Goal: Task Accomplishment & Management: Complete application form

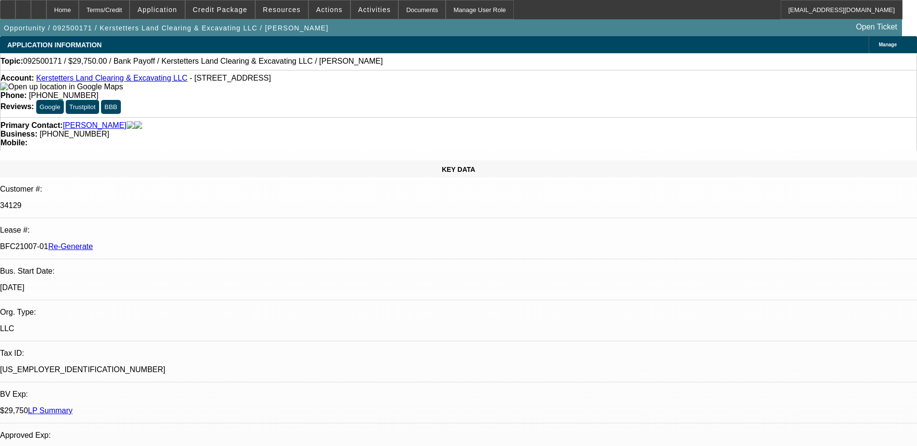
select select "0.15"
select select "2"
select select "0"
select select "6"
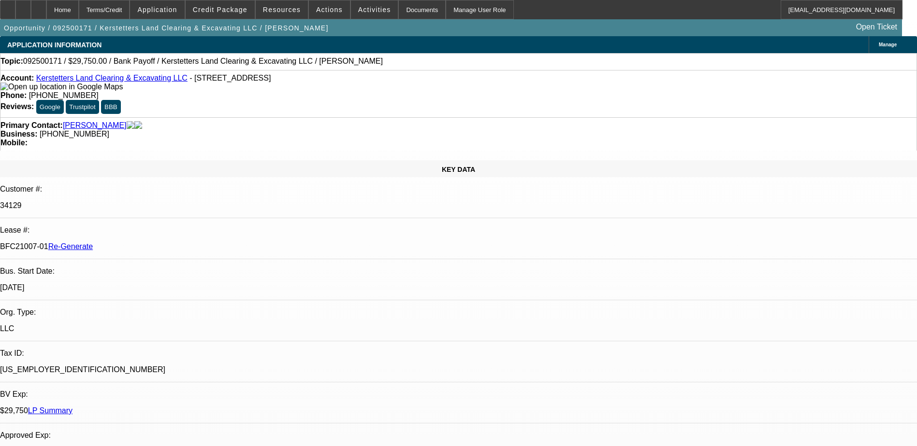
select select "0.15"
select select "2"
select select "0"
select select "6"
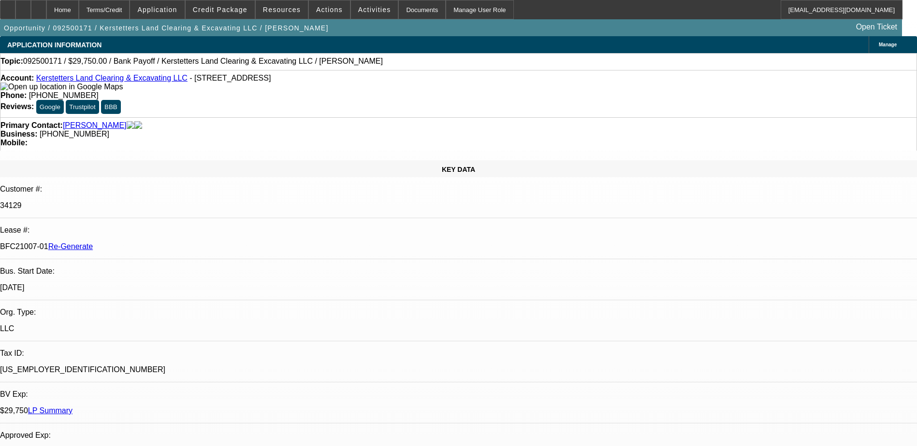
select select "0.15"
select select "2"
select select "0"
select select "6"
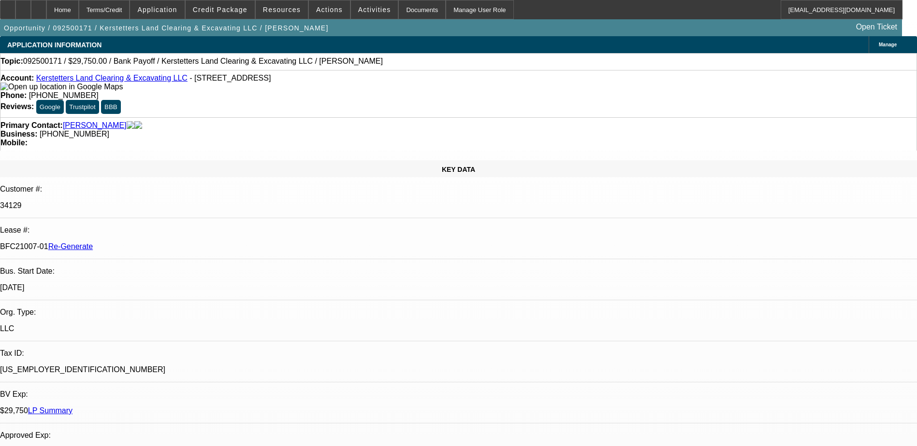
select select "0.15"
select select "2"
select select "0"
select select "6"
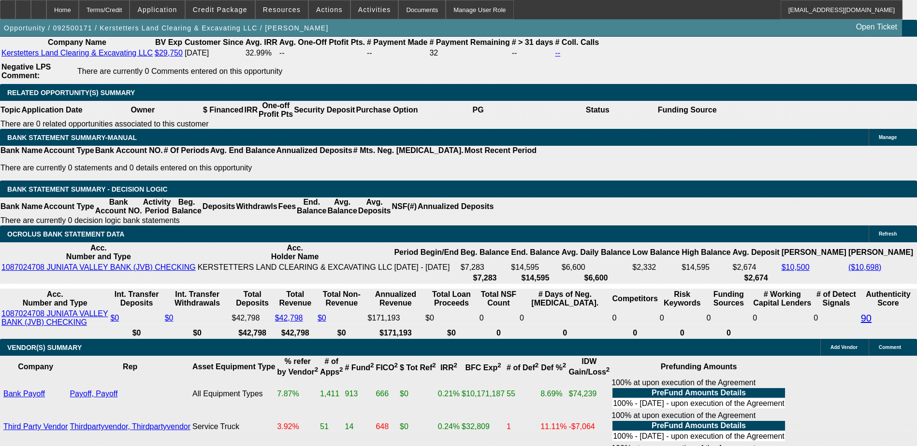
scroll to position [1804, 0]
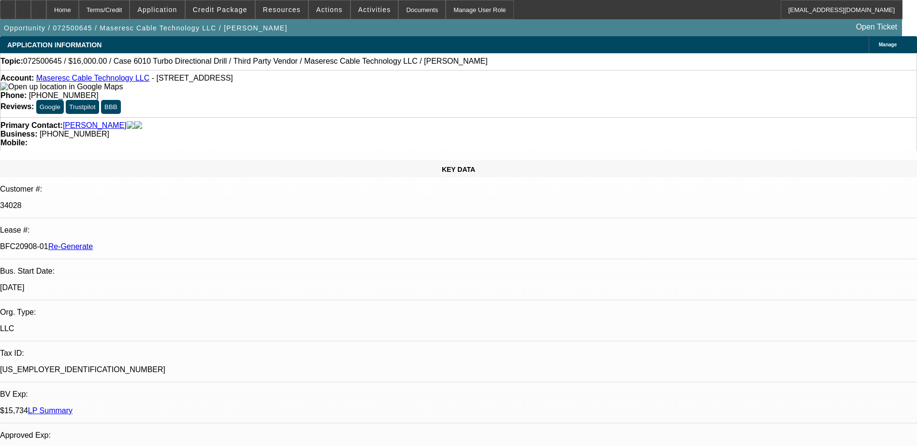
select select "0"
select select "2"
select select "0"
select select "2"
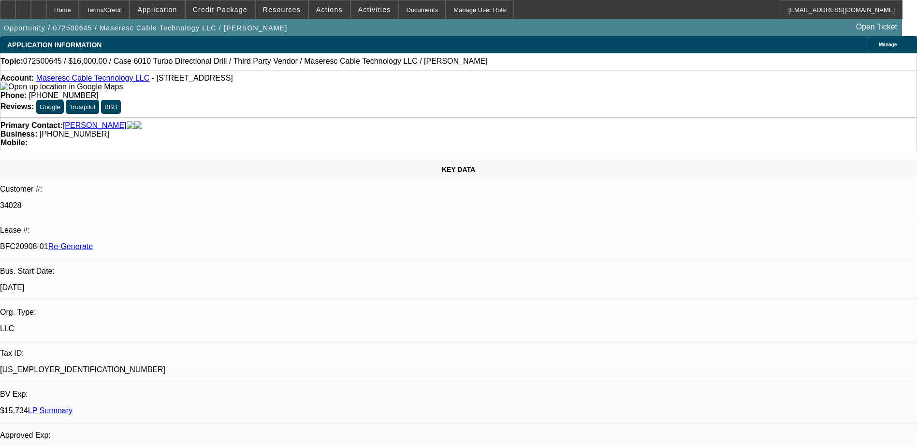
select select "0"
select select "2"
select select "0"
select select "1"
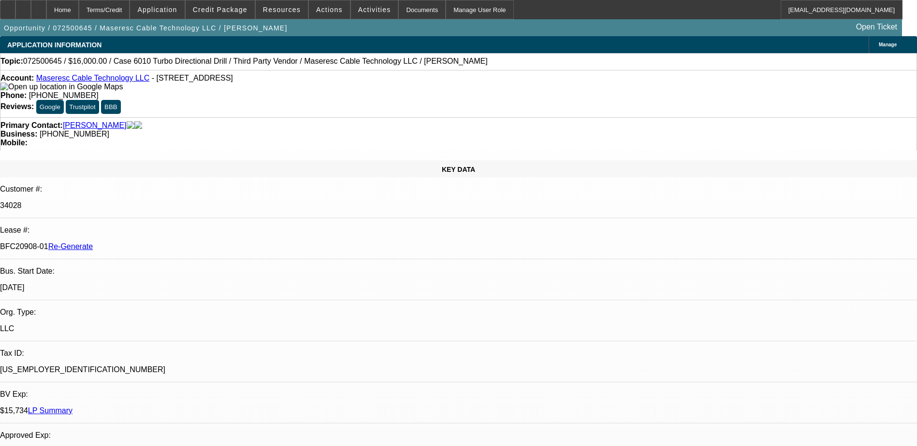
select select "2"
select select "6"
select select "1"
select select "2"
select select "6"
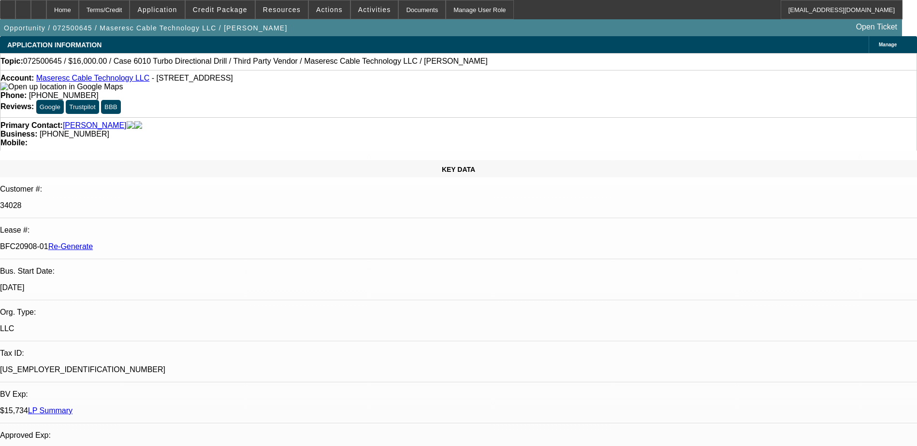
select select "1"
select select "2"
select select "6"
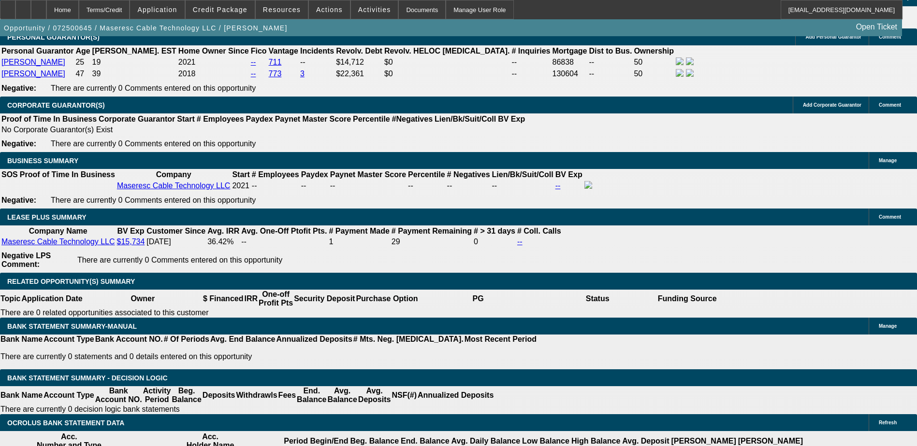
scroll to position [1546, 0]
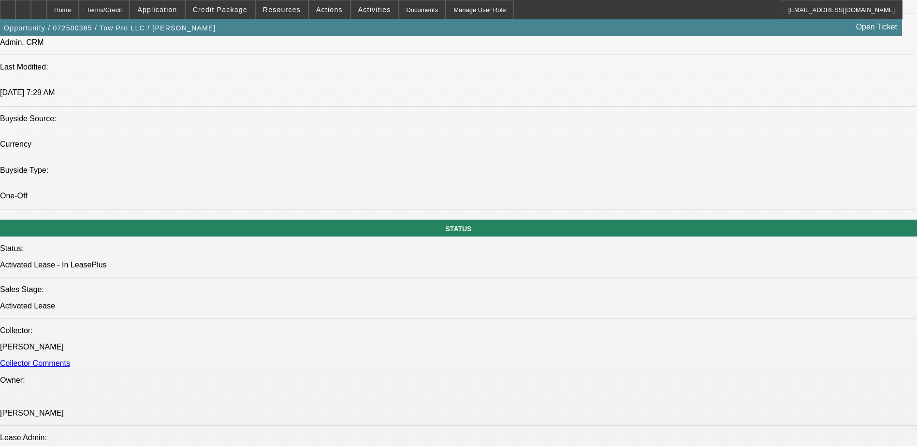
select select "0"
select select "2"
select select "0"
select select "2"
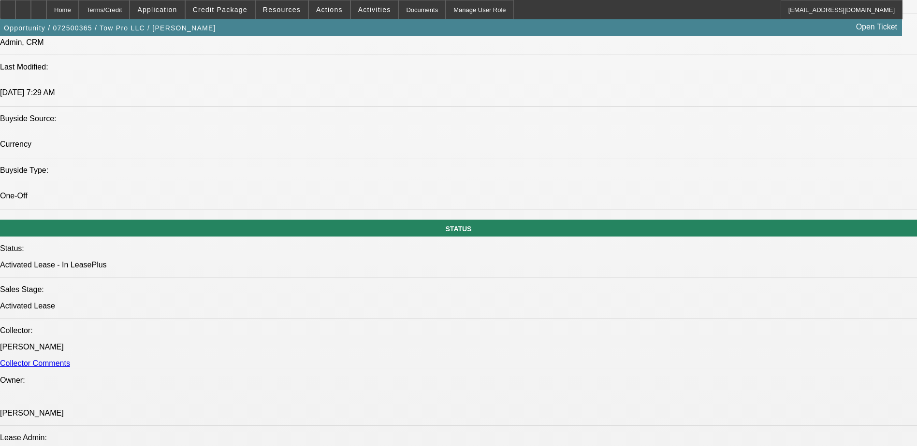
select select "0"
select select "0.15"
select select "2"
select select "0"
select select "0.15"
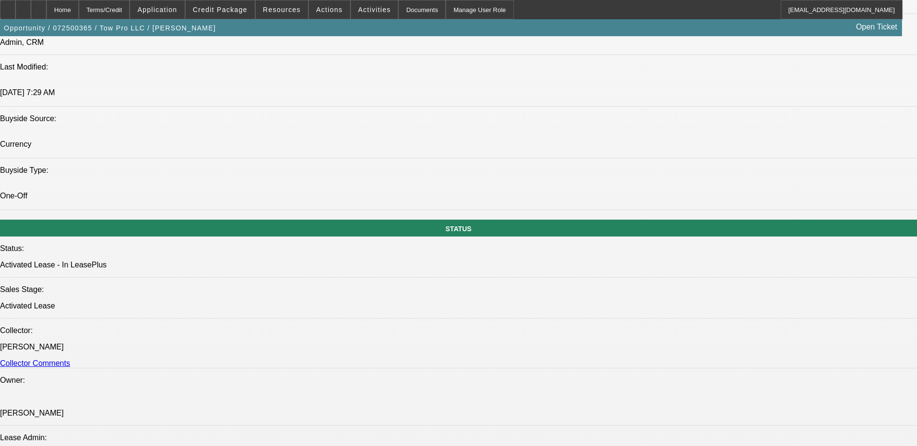
select select "2"
select select "0"
select select "1"
select select "2"
select select "6"
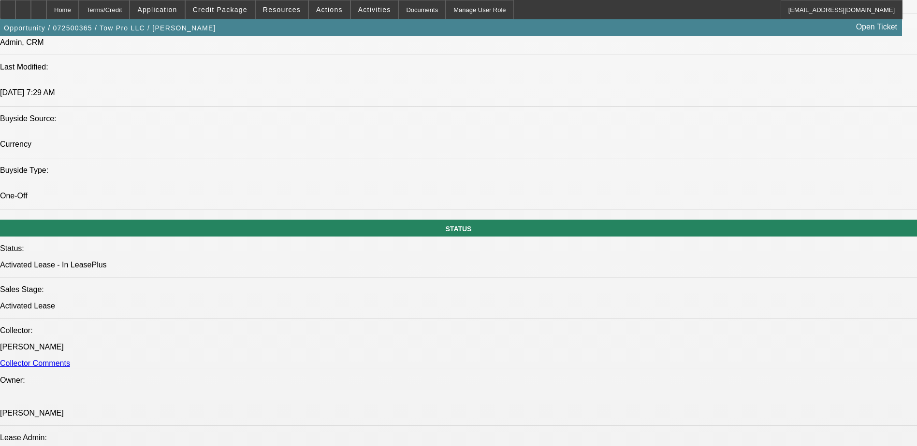
select select "1"
select select "2"
select select "6"
select select "1"
select select "2"
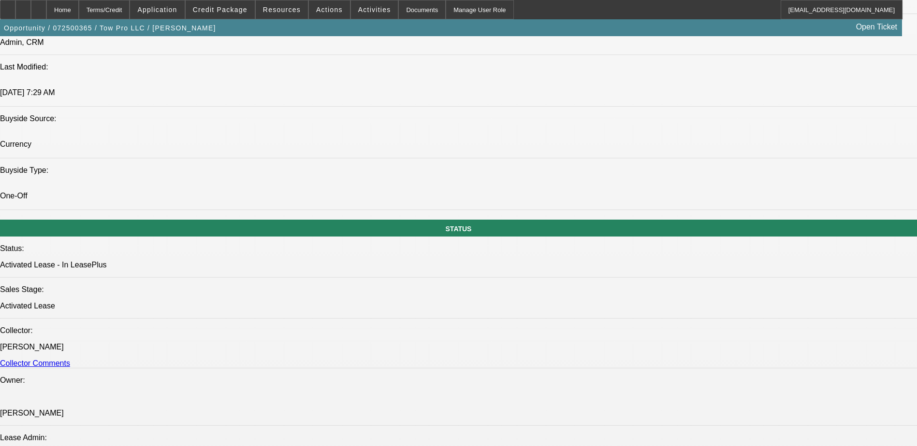
select select "6"
select select "1"
select select "2"
select select "6"
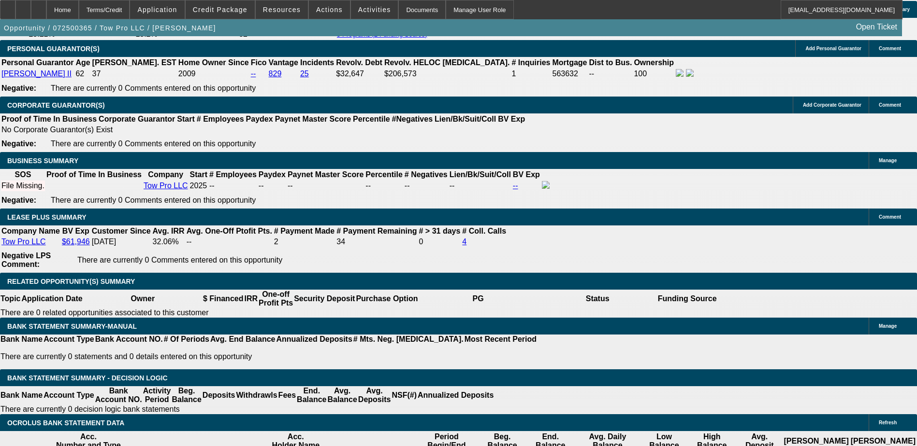
scroll to position [1602, 0]
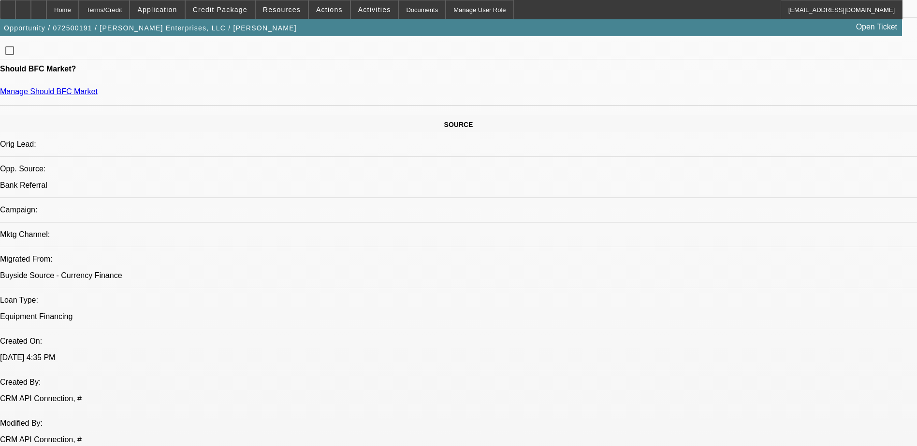
select select "0"
select select "2"
select select "0"
select select "2"
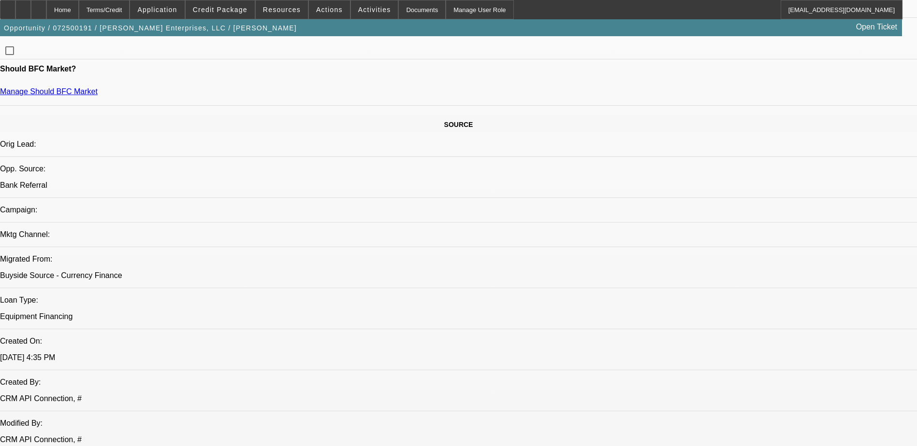
select select "0"
select select "2"
select select "0"
select select "0.15"
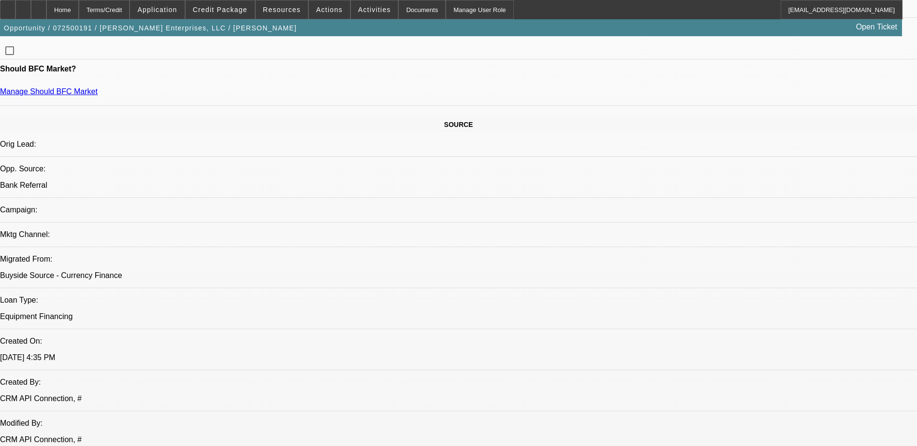
select select "2"
select select "0"
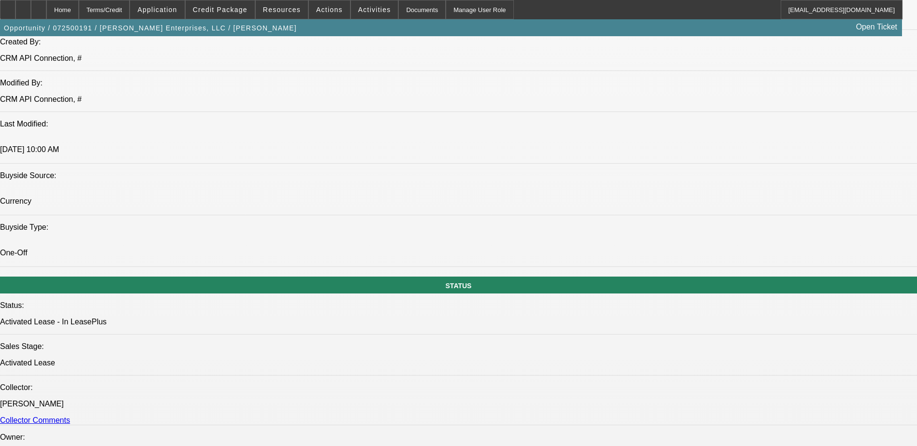
select select "1"
select select "2"
select select "6"
select select "1"
select select "2"
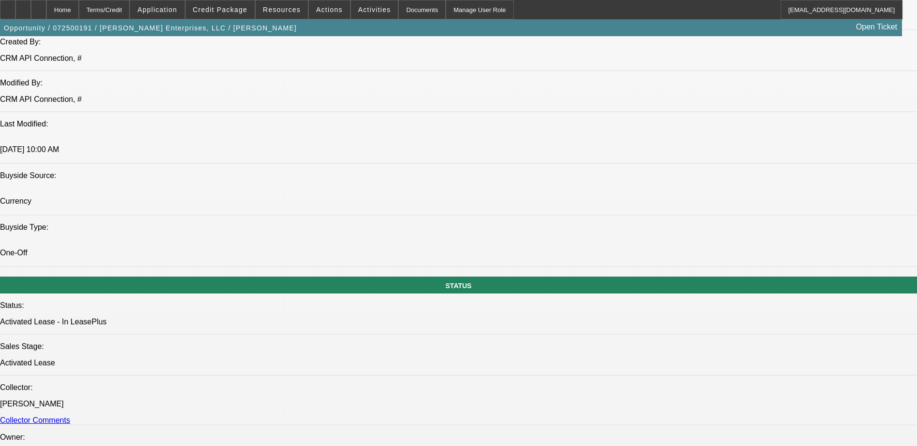
select select "6"
select select "1"
select select "2"
select select "6"
select select "1"
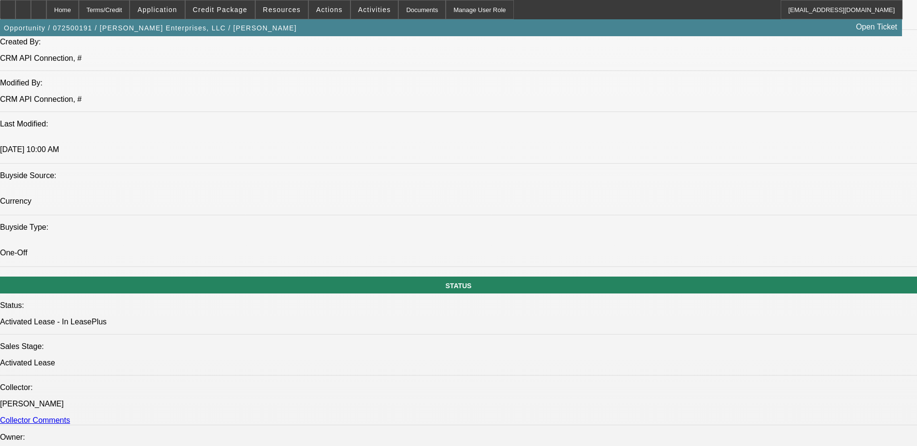
select select "2"
select select "6"
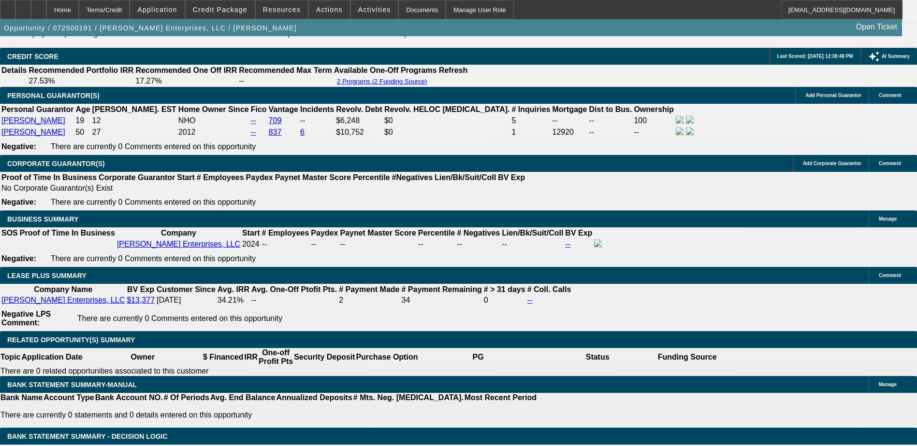
scroll to position [1554, 0]
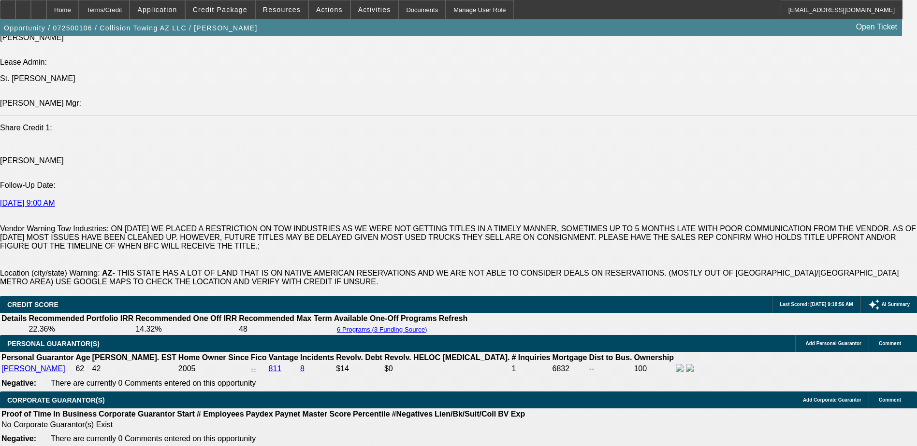
select select "0"
select select "2"
select select "0"
select select "2"
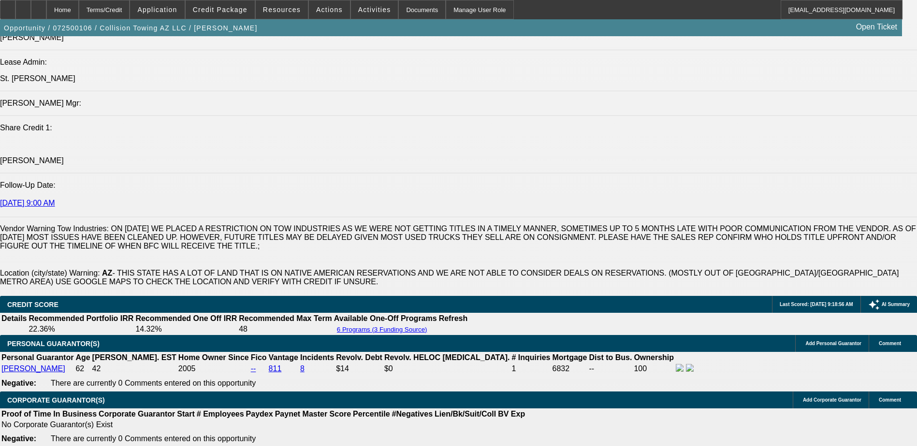
select select "0"
select select "2"
select select "0"
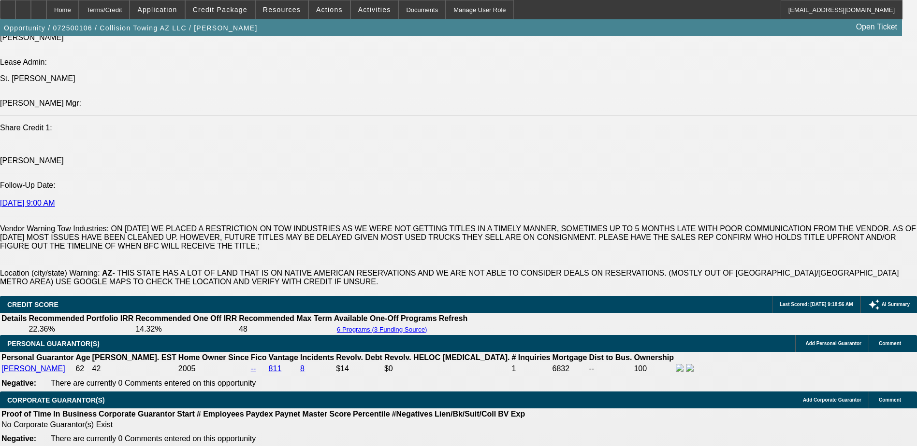
select select "2"
select select "0"
select select "1"
select select "2"
select select "6"
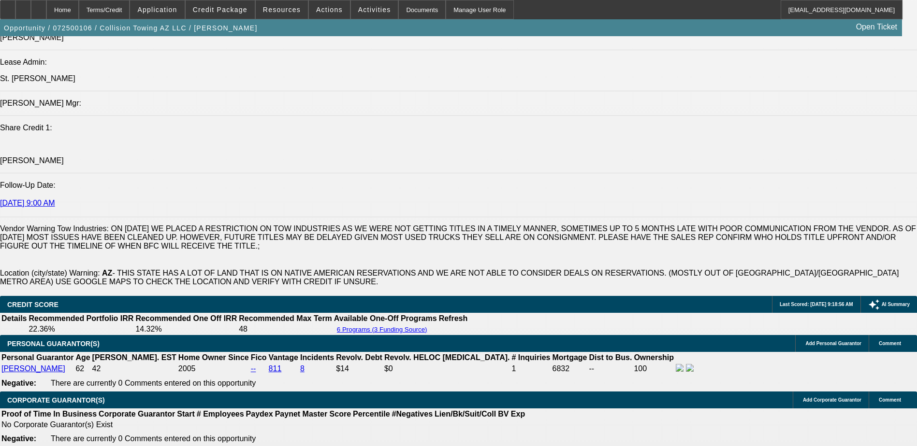
select select "1"
select select "2"
select select "6"
select select "1"
select select "2"
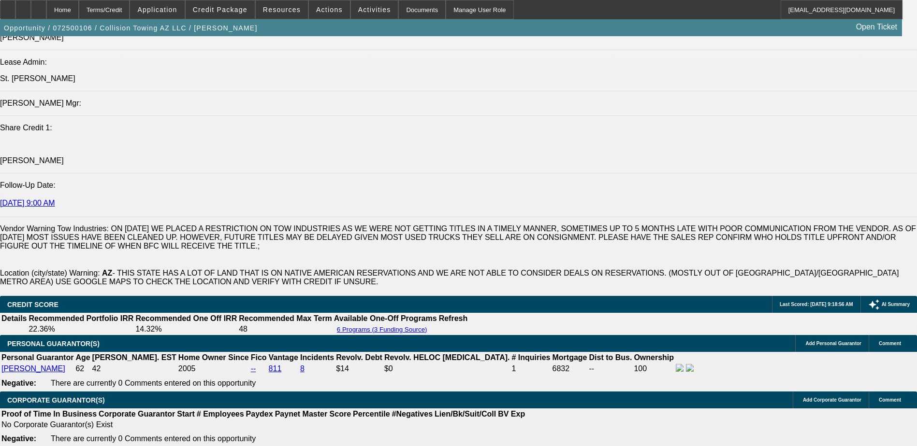
select select "6"
select select "1"
select select "2"
select select "6"
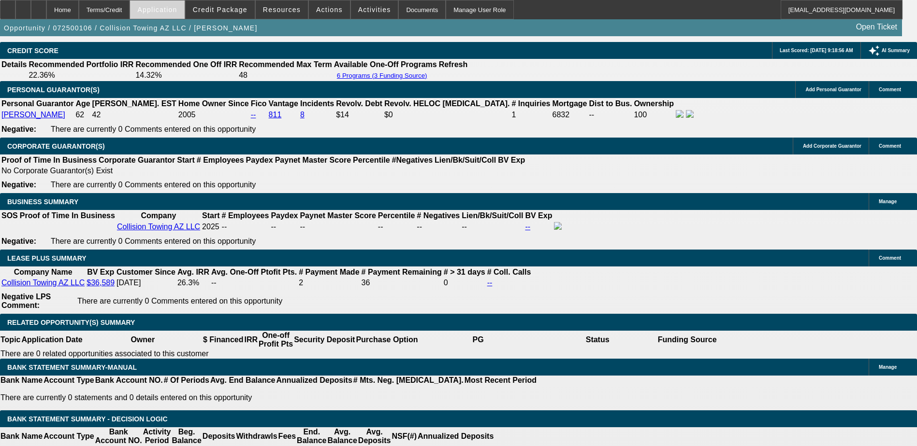
scroll to position [1613, 0]
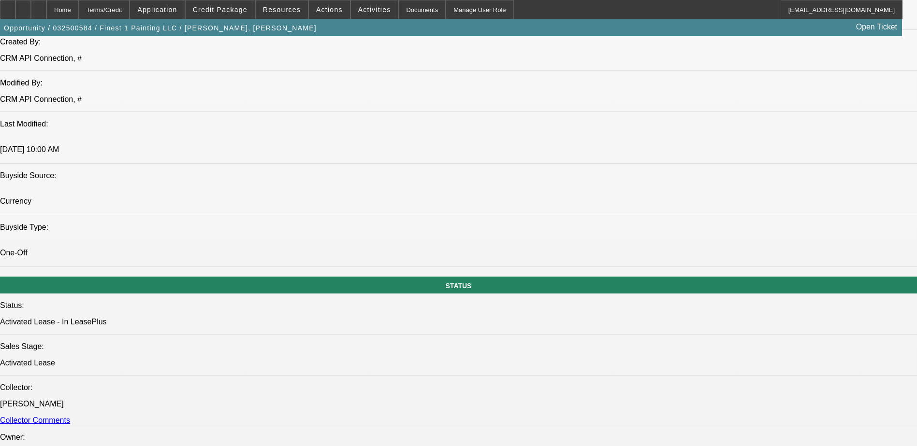
select select "0"
select select "2"
select select "0"
select select "2"
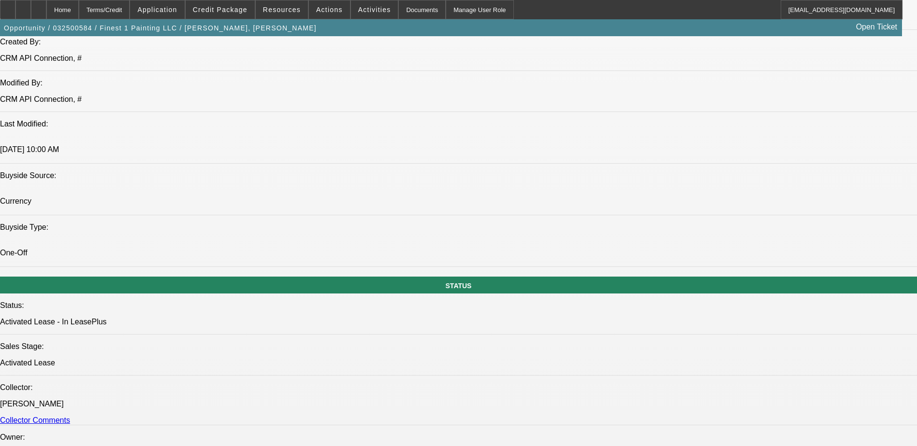
select select "0"
select select "2"
select select "0"
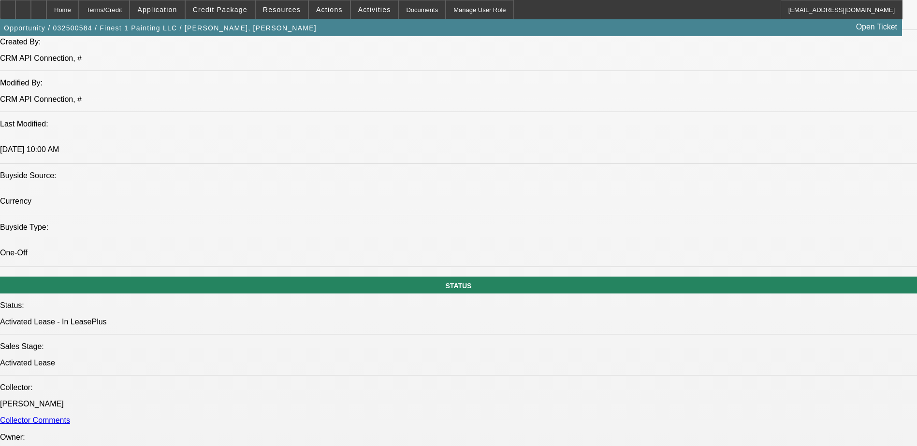
select select "2"
select select "0"
select select "1"
select select "2"
select select "6"
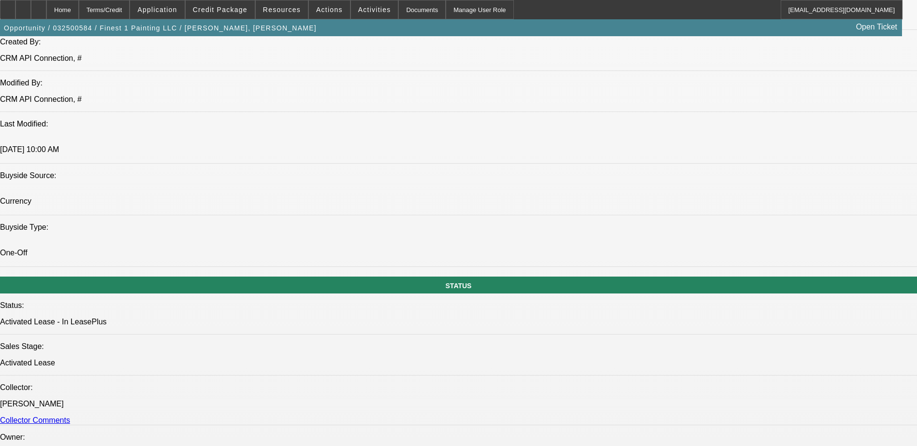
select select "1"
select select "2"
select select "6"
select select "1"
select select "2"
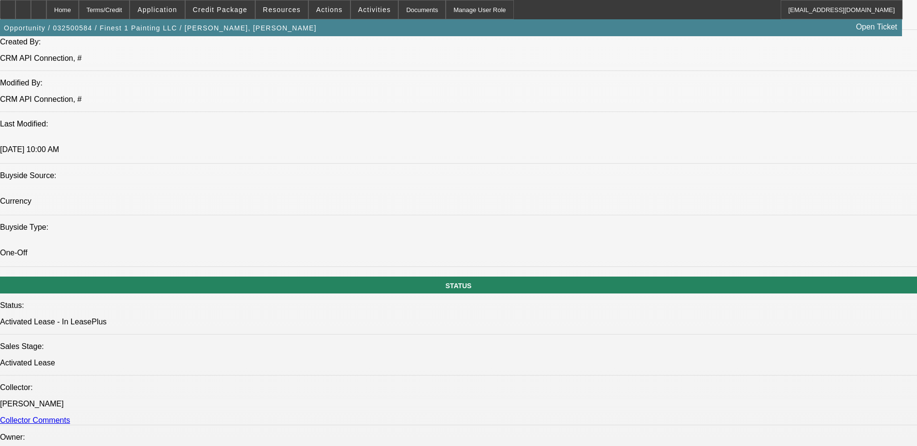
select select "6"
select select "1"
select select "2"
select select "6"
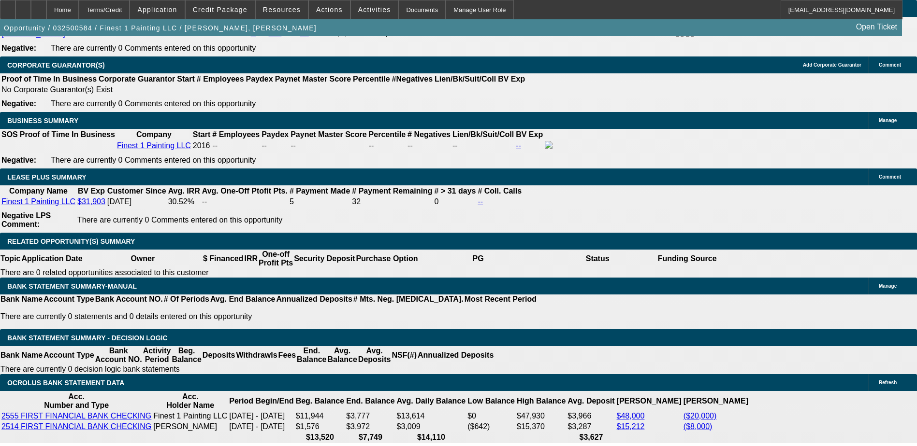
scroll to position [1595, 0]
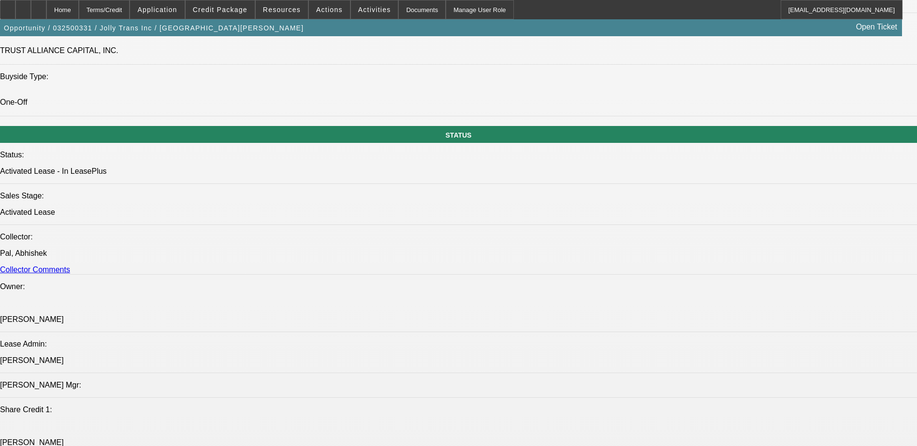
select select "0"
select select "2"
select select "0.1"
select select "0"
select select "2"
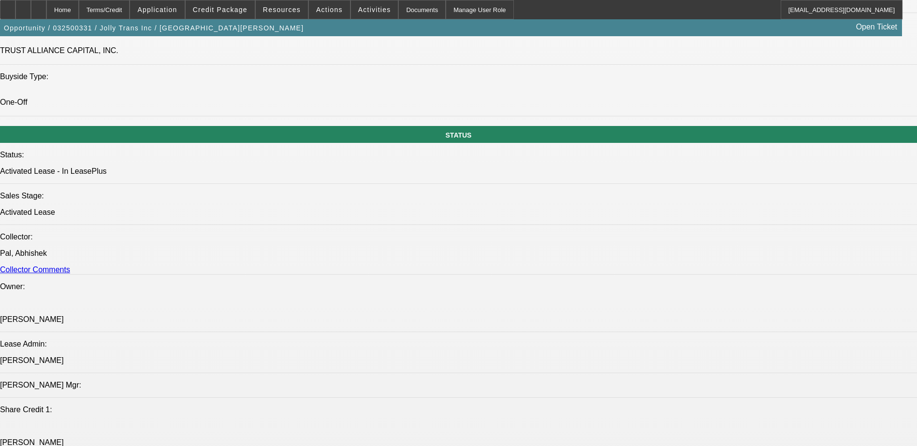
select select "0.1"
select select "0"
select select "2"
select select "0.1"
select select "0"
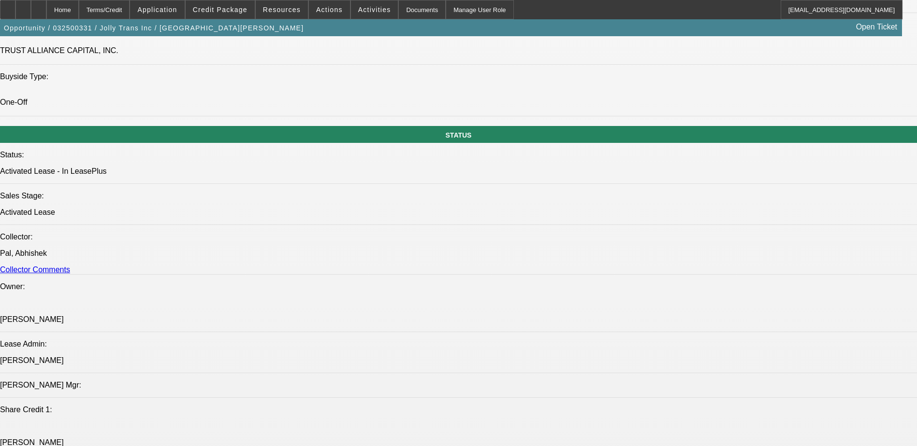
select select "2"
select select "0.1"
select select "1"
select select "2"
select select "4"
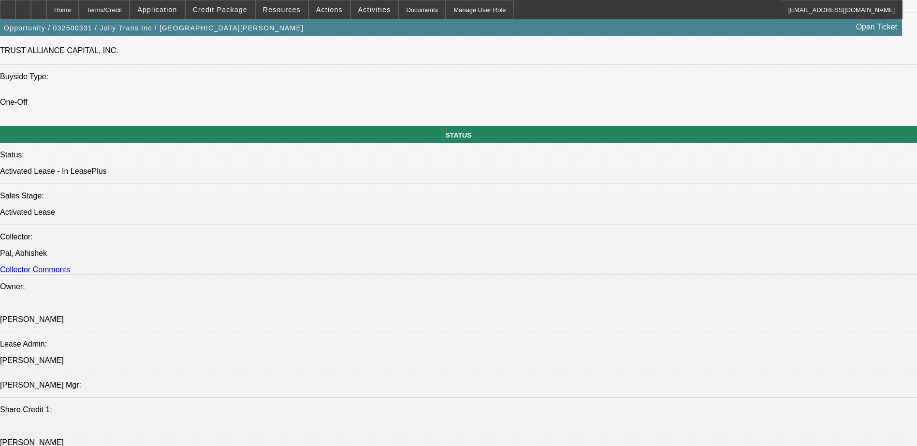
select select "1"
select select "2"
select select "4"
select select "1"
select select "2"
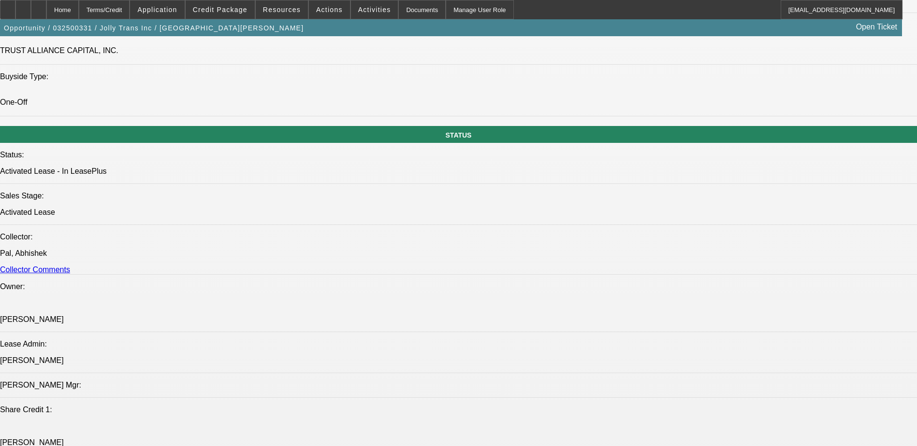
select select "4"
select select "1"
select select "2"
select select "4"
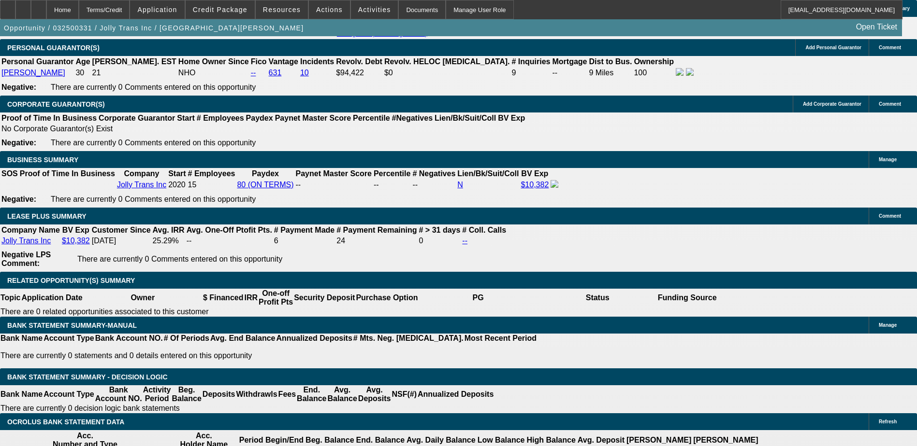
scroll to position [1453, 0]
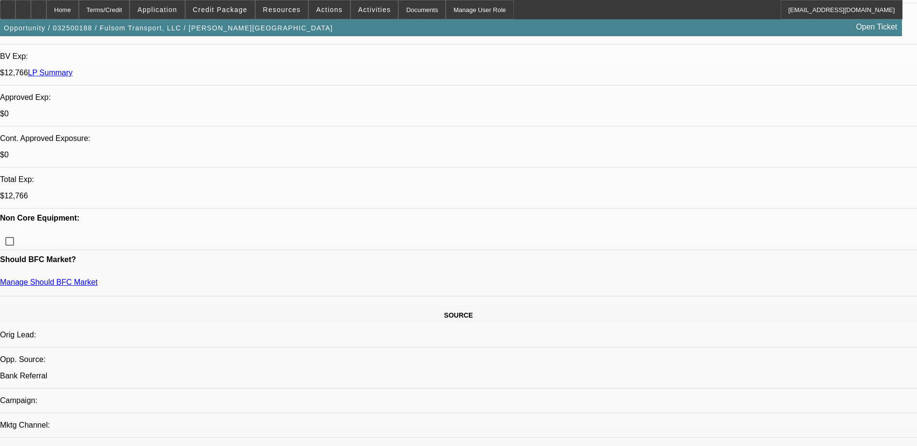
select select "0"
select select "2"
select select "0.1"
select select "0"
select select "2"
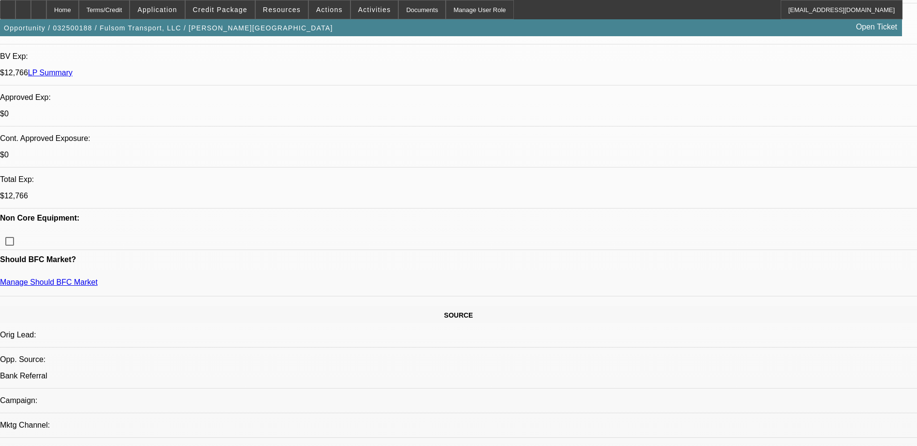
select select "0.1"
select select "0"
select select "2"
select select "0.1"
select select "0"
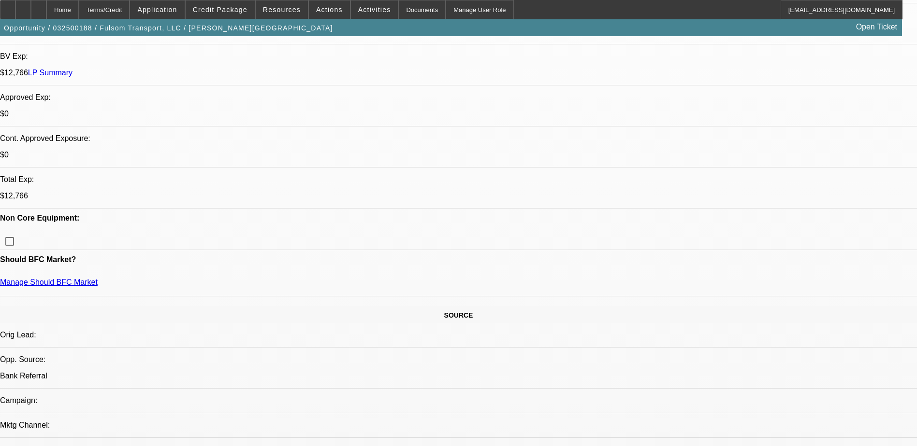
select select "2"
select select "0.1"
select select "1"
select select "2"
select select "4"
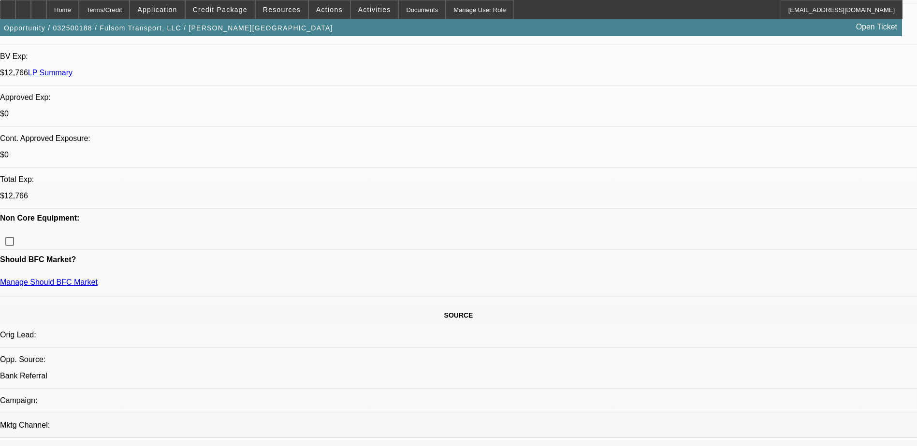
select select "1"
select select "2"
select select "4"
select select "1"
select select "2"
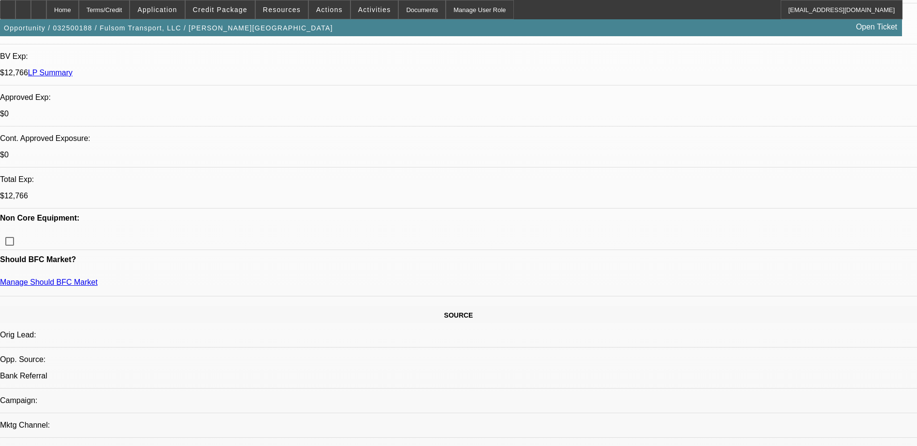
select select "4"
select select "1"
select select "2"
select select "4"
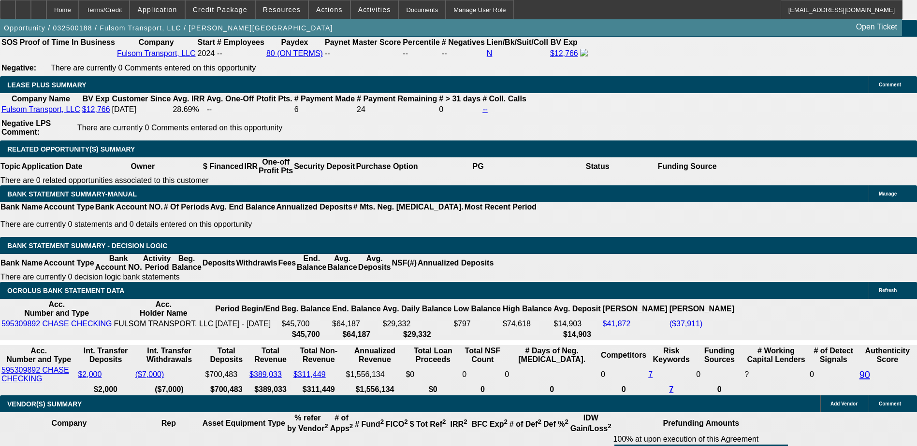
scroll to position [1553, 0]
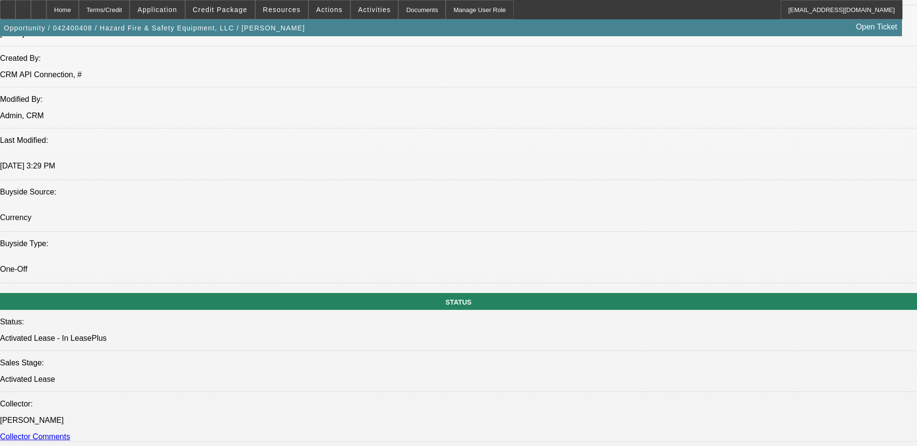
select select "0"
select select "2"
select select "0.1"
select select "0"
select select "2"
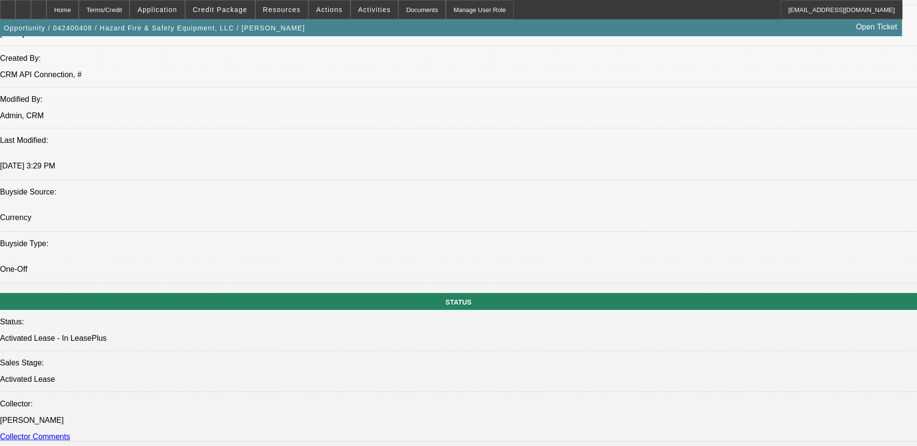
select select "0.1"
select select "0"
select select "2"
select select "0.1"
select select "0"
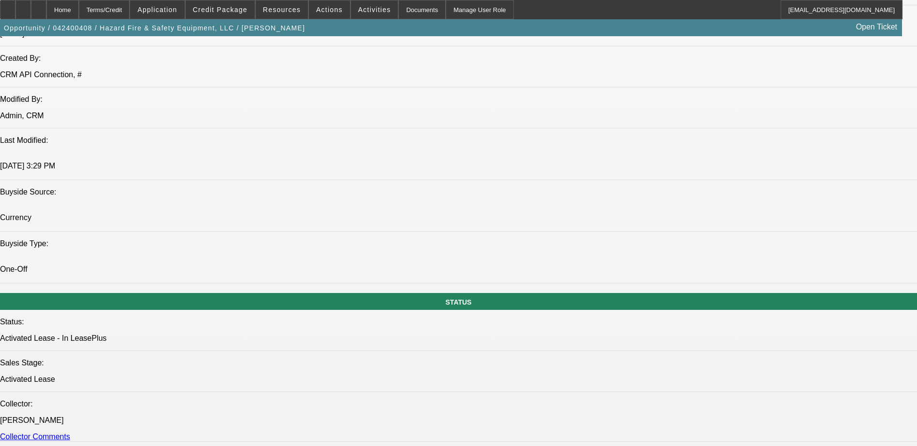
select select "2"
select select "0.1"
select select "1"
select select "2"
select select "4"
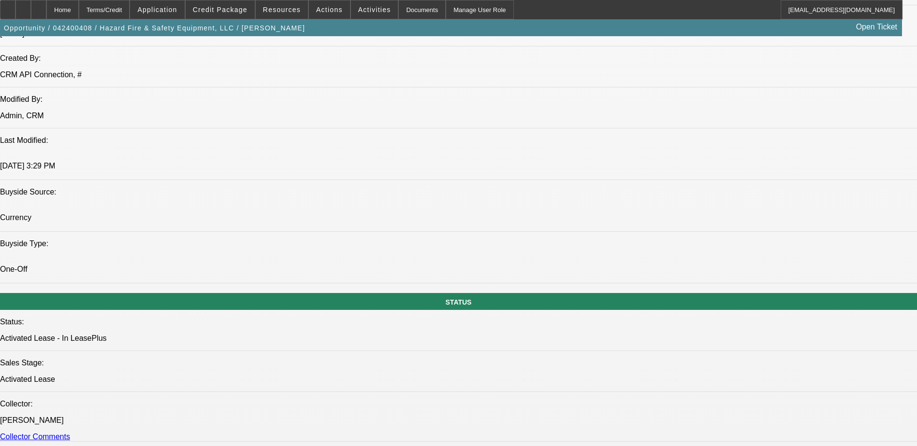
select select "1"
select select "2"
select select "4"
select select "1"
select select "2"
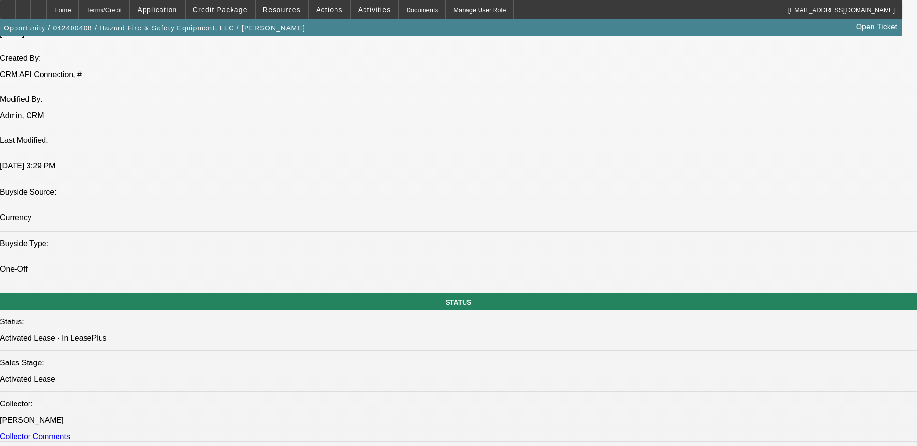
select select "4"
select select "1"
select select "2"
select select "4"
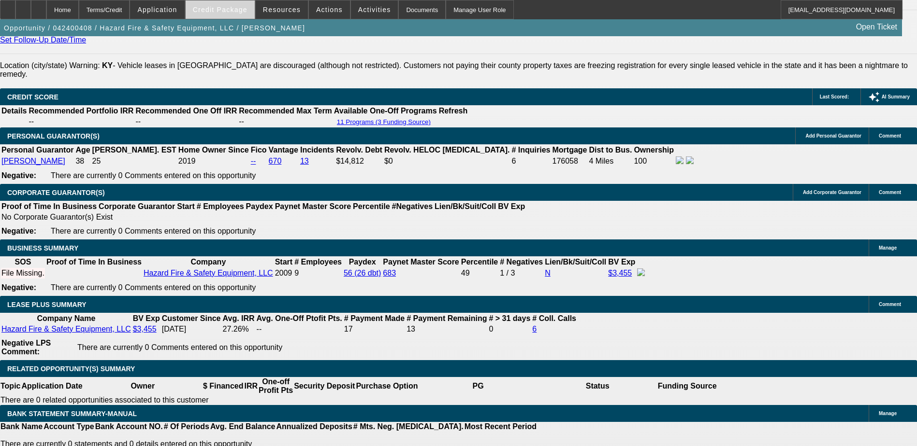
scroll to position [1522, 0]
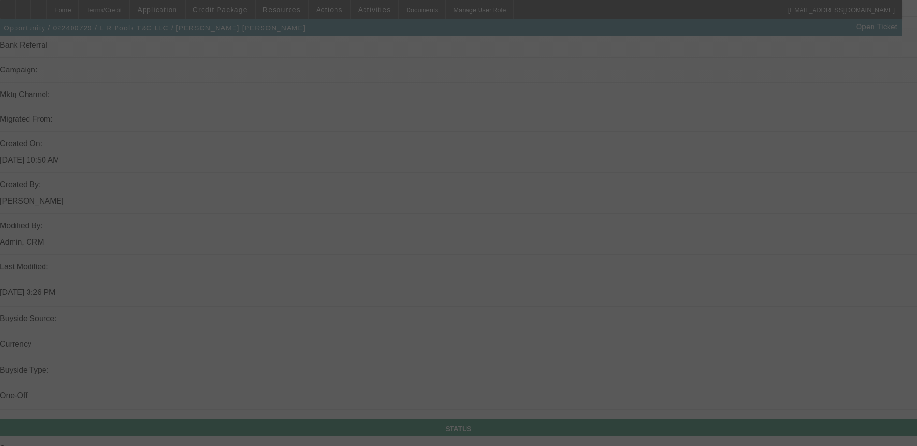
select select "0"
select select "2"
select select "0.1"
select select "0"
select select "2"
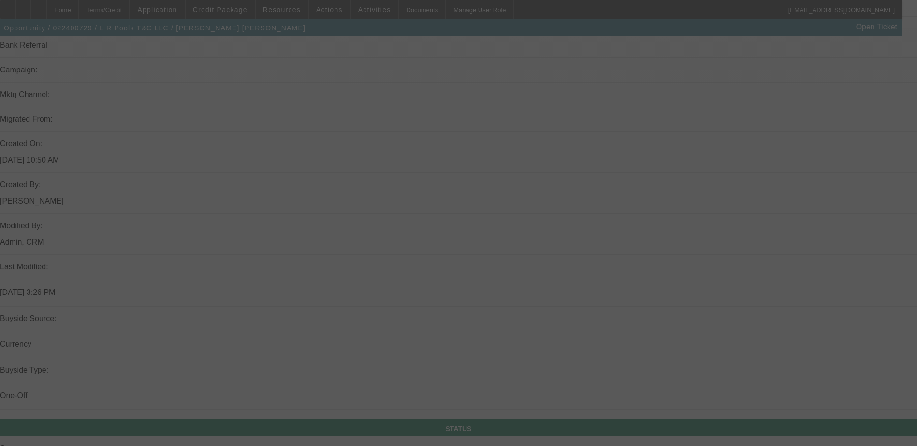
select select "0.1"
select select "0"
select select "2"
select select "0.1"
select select "0"
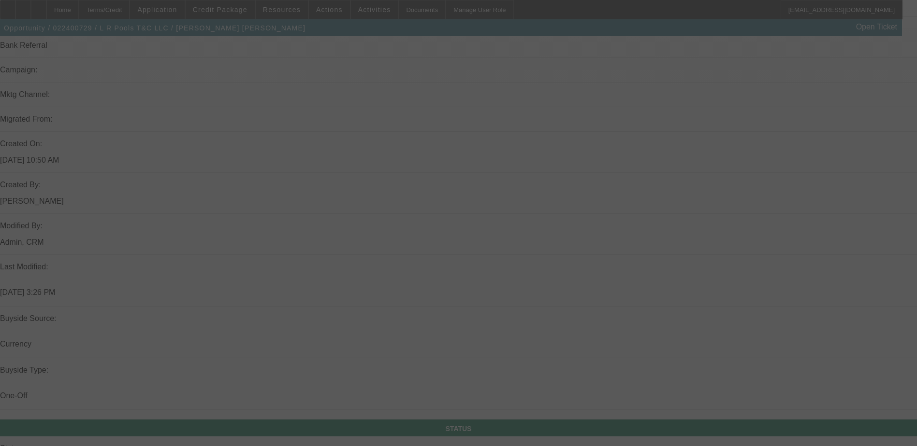
select select "2"
select select "0.1"
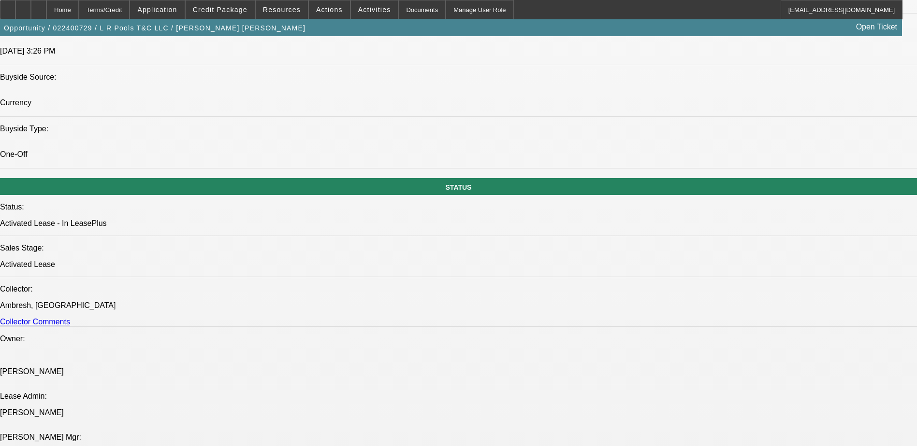
select select "1"
select select "2"
select select "4"
select select "1"
select select "2"
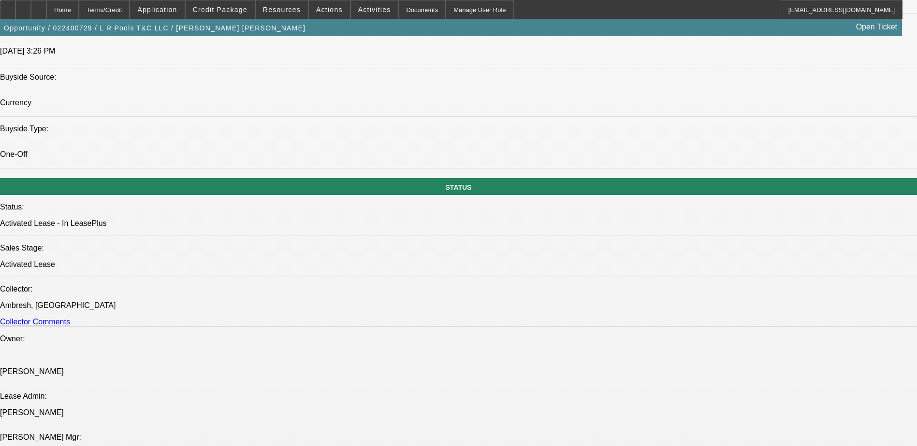
select select "4"
select select "1"
select select "2"
select select "4"
select select "1"
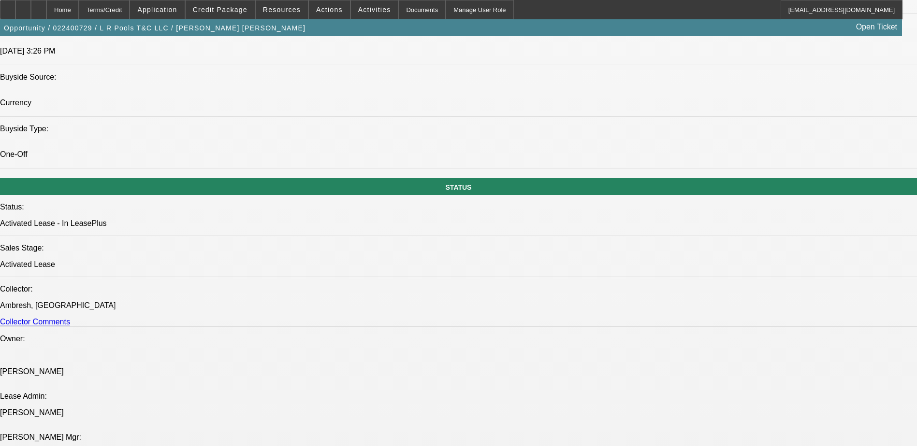
select select "2"
select select "4"
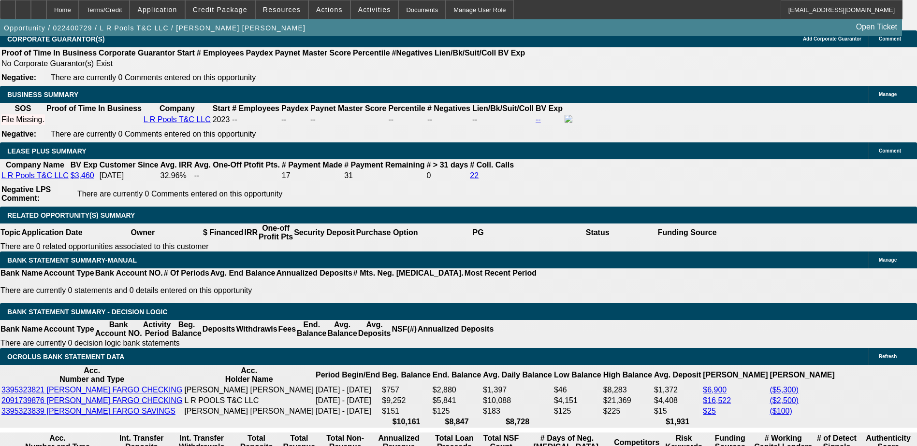
scroll to position [1650, 0]
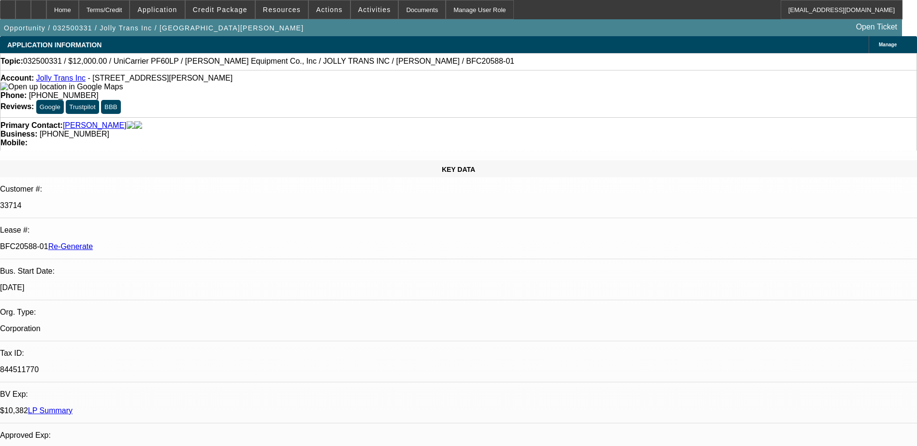
select select "0"
select select "2"
select select "0.1"
select select "4"
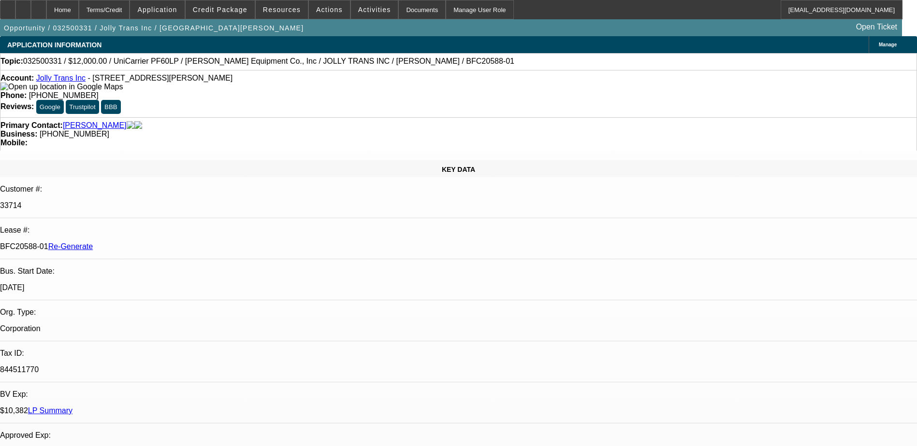
select select "0"
select select "2"
select select "0.1"
select select "4"
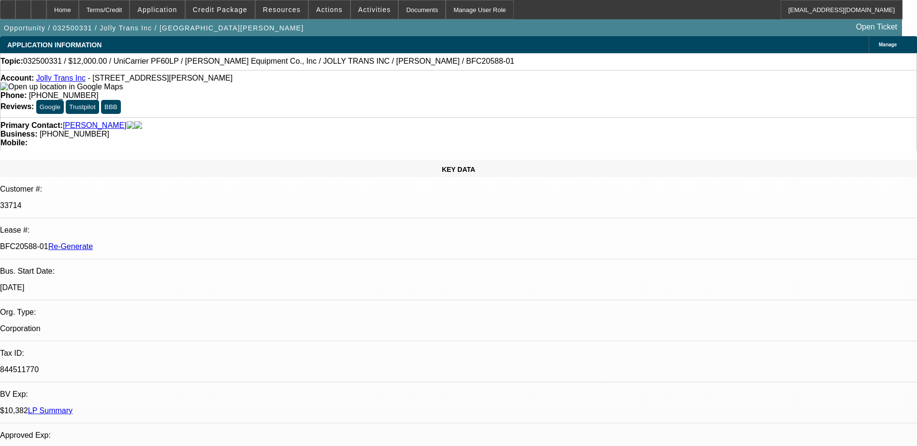
select select "0"
select select "2"
select select "0.1"
select select "4"
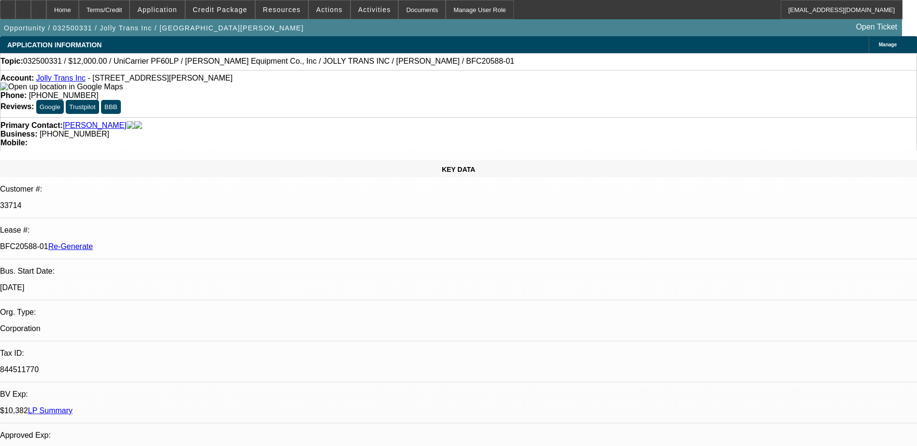
select select "0"
select select "2"
select select "0.1"
select select "4"
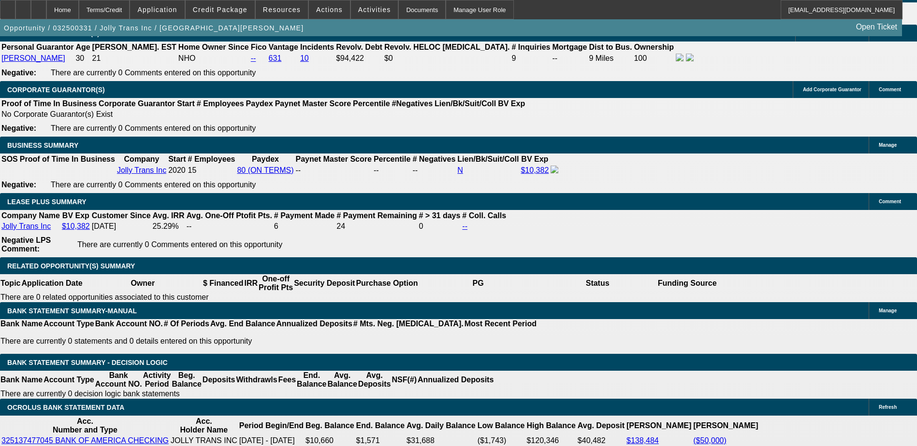
scroll to position [1501, 0]
